Goal: Transaction & Acquisition: Purchase product/service

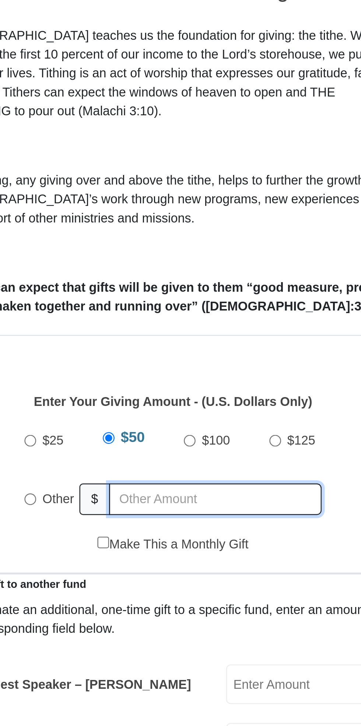
click at [196, 397] on input "text" at bounding box center [197, 403] width 87 height 13
radio input "true"
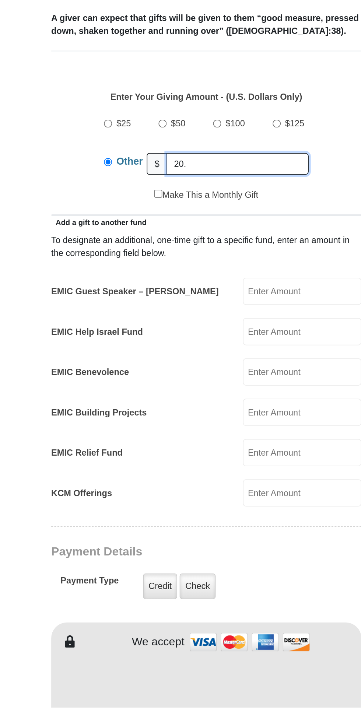
click at [193, 397] on input "20." at bounding box center [199, 403] width 84 height 13
type input "2"
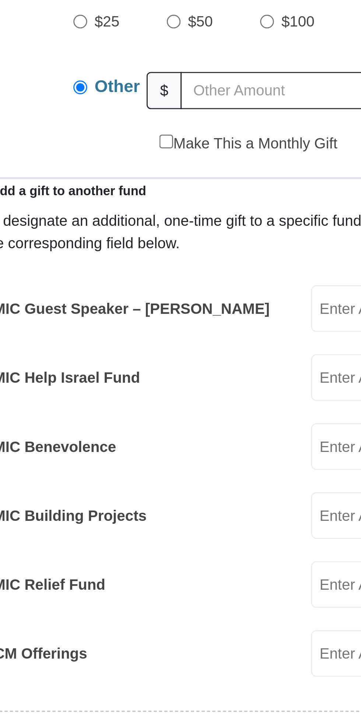
click at [209, 495] on input "EMIC Help Israel Fund" at bounding box center [237, 503] width 70 height 16
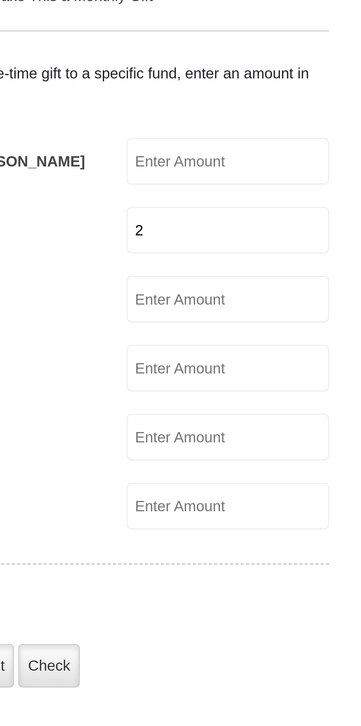
type input "2"
type input "0"
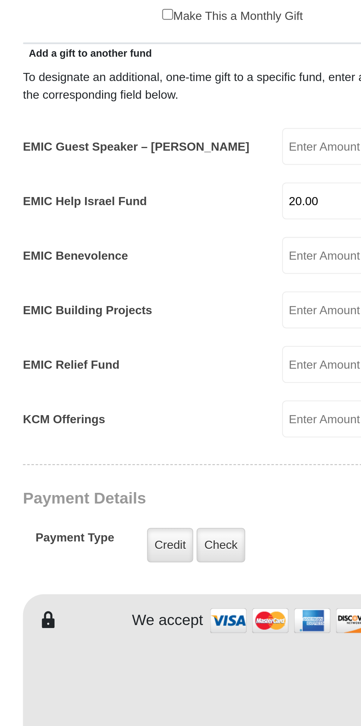
scroll to position [7, 0]
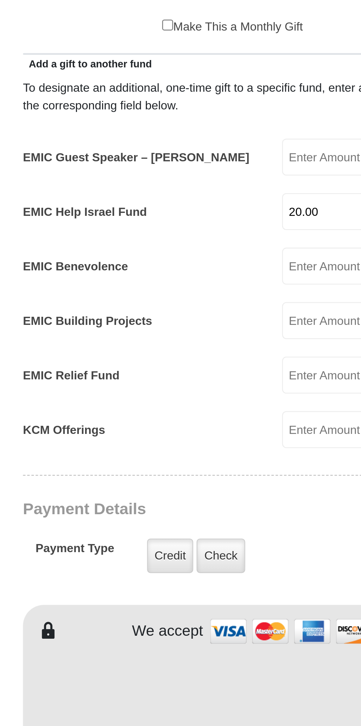
type input "20.00"
click at [151, 640] on label "Credit" at bounding box center [153, 647] width 20 height 15
click at [0, 0] on input "Credit" at bounding box center [0, 0] width 0 height 0
type input "Laura"
type input "Finley"
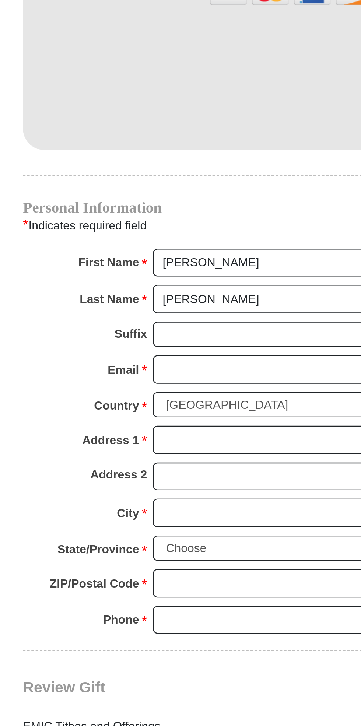
scroll to position [283, 0]
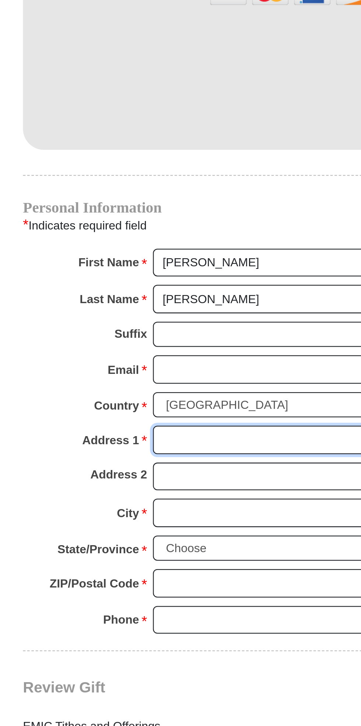
click at [198, 594] on input "Address 1 *" at bounding box center [208, 600] width 127 height 13
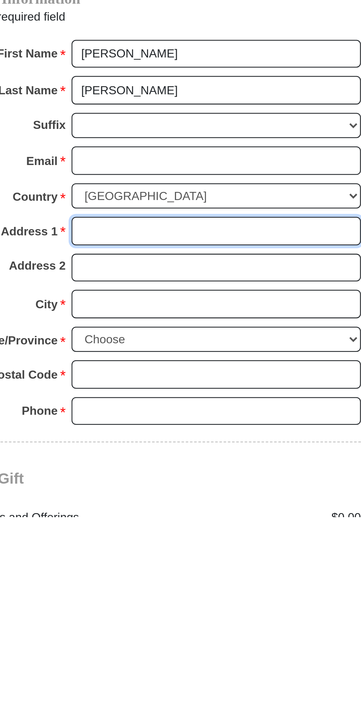
type input "10596 County Road 1220"
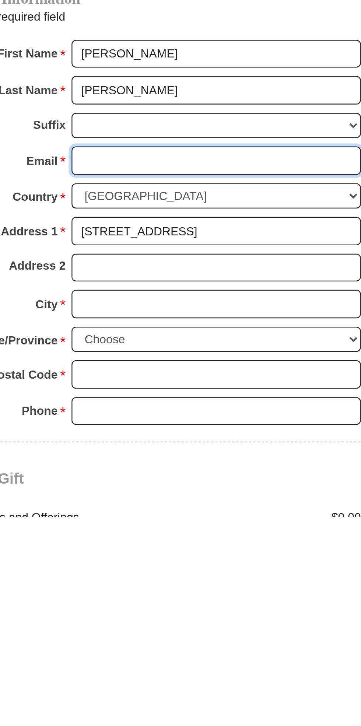
type input "laurafinley1@yahoo.com"
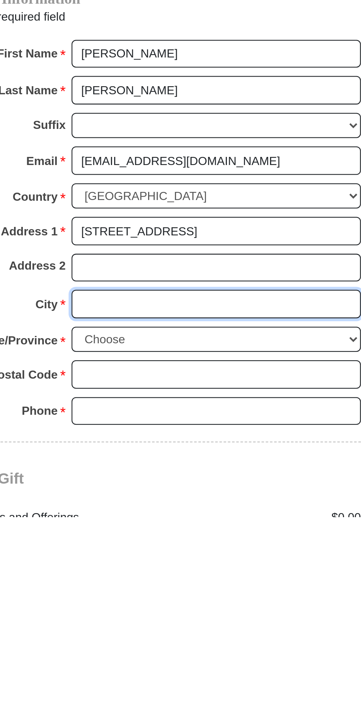
type input "Malakoff"
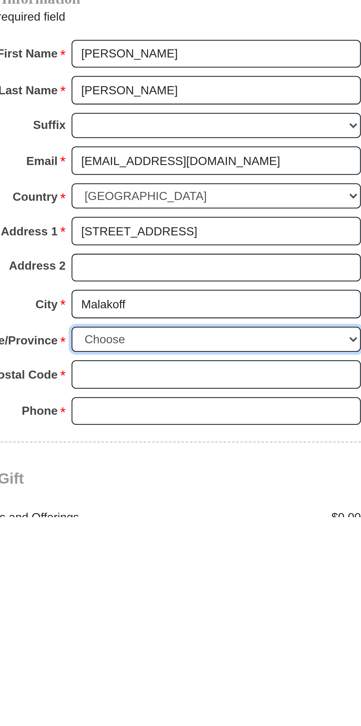
select select "TX"
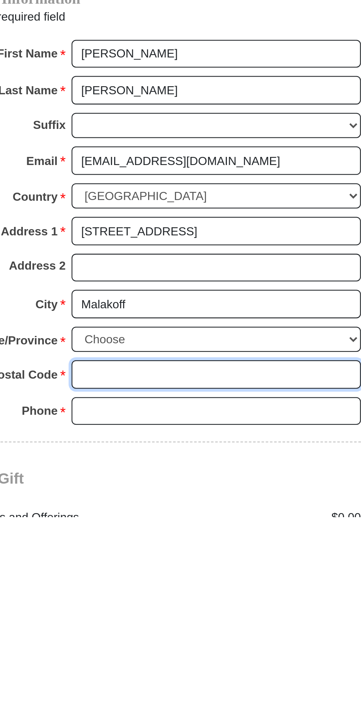
type input "75148"
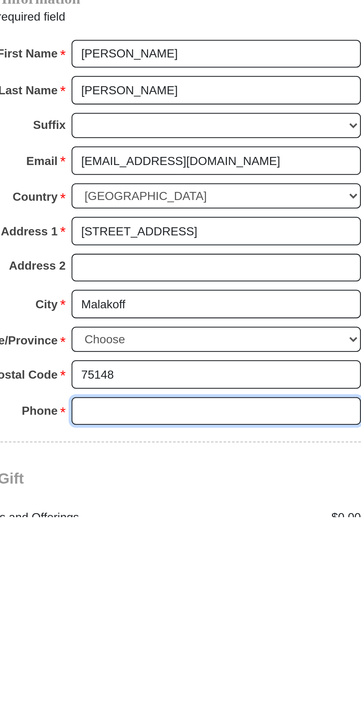
type input "8176571060"
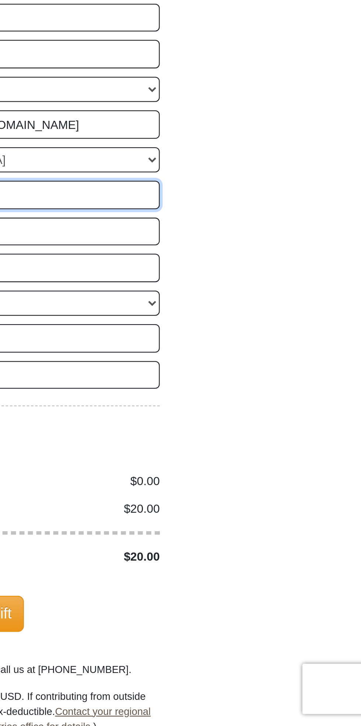
scroll to position [391, 0]
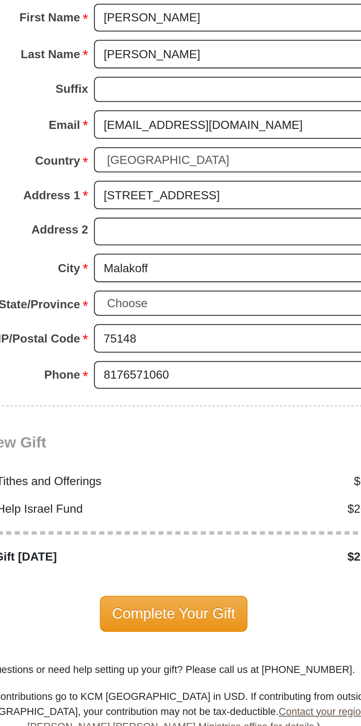
click at [199, 669] on span "Complete Your Gift" at bounding box center [180, 676] width 65 height 15
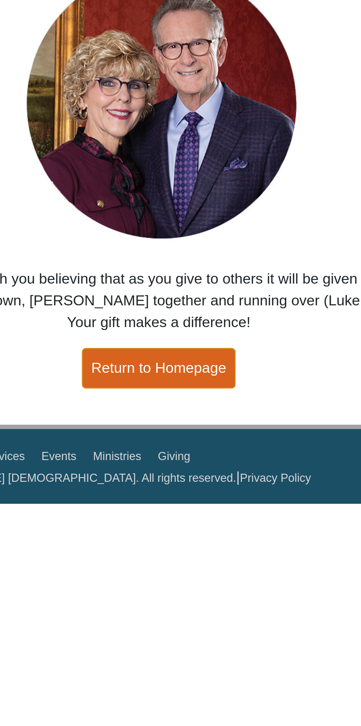
click at [185, 202] on link "Return to Homepage" at bounding box center [180, 204] width 55 height 14
